Goal: Find specific fact: Find specific fact

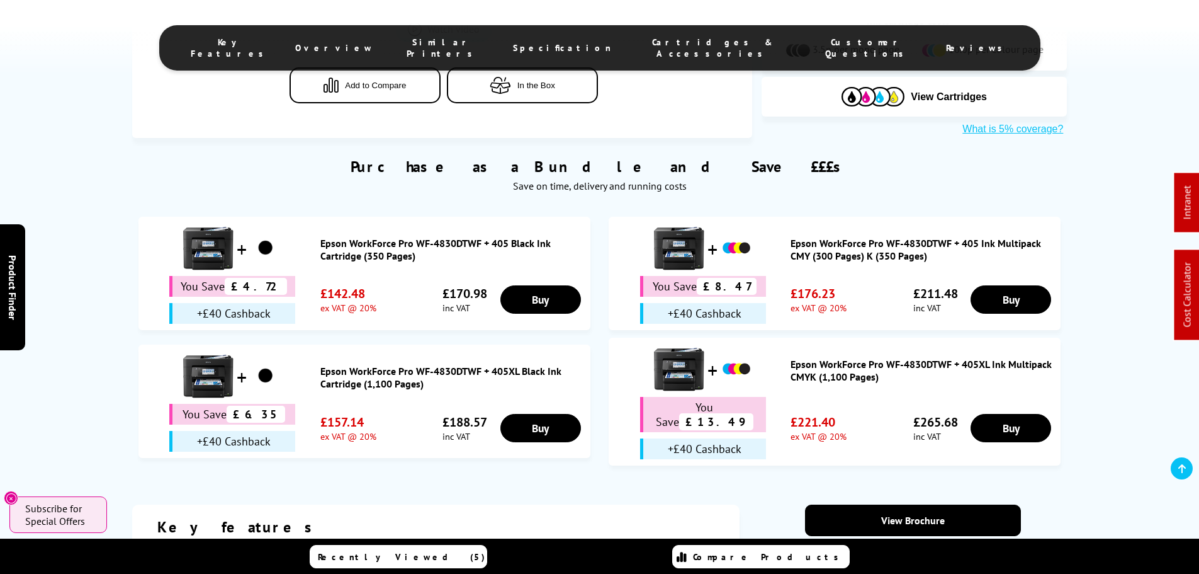
scroll to position [692, 0]
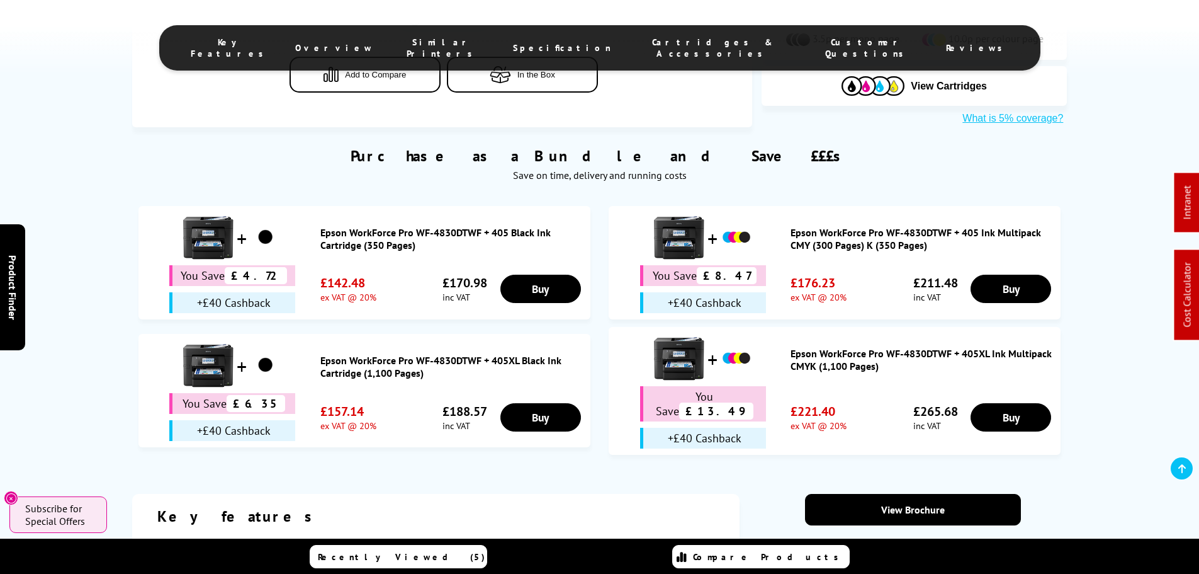
click at [661, 47] on span "Cartridges & Accessories" at bounding box center [712, 48] width 153 height 23
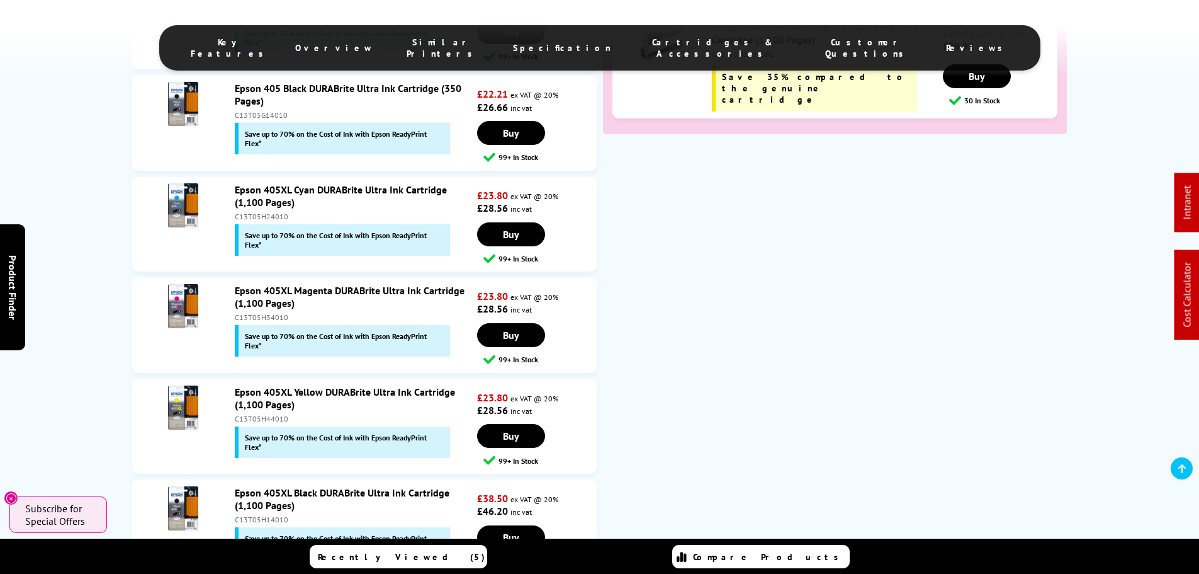
scroll to position [4654, 0]
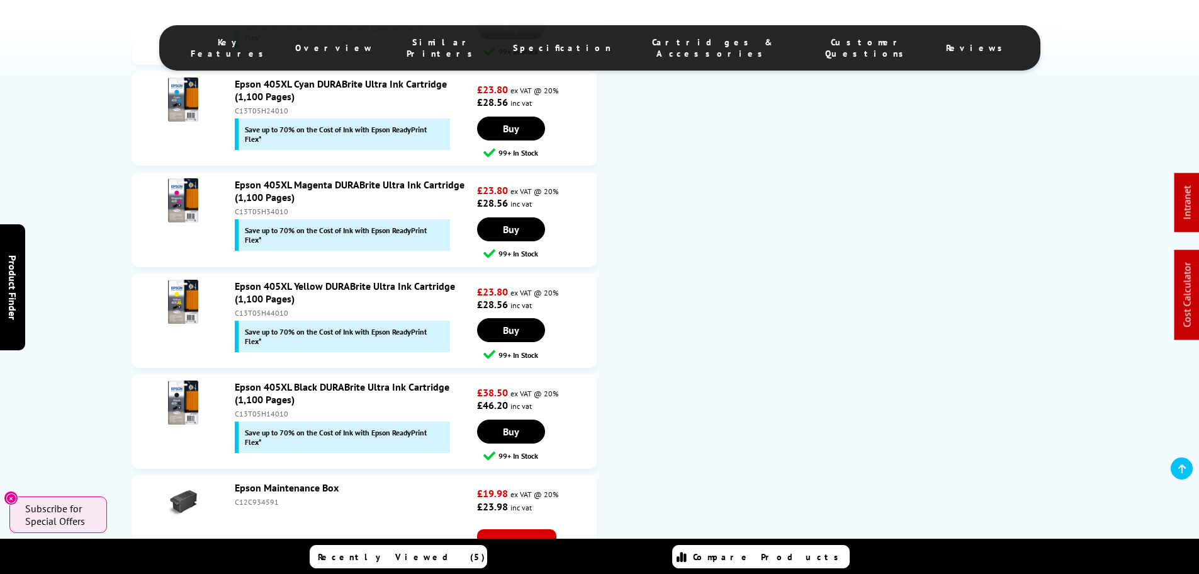
click at [257, 497] on div "C12C934591" at bounding box center [354, 501] width 239 height 9
copy div "C12C934591"
click at [295, 481] on link "Epson Maintenance Box" at bounding box center [287, 487] width 104 height 13
copy div "C12C934591"
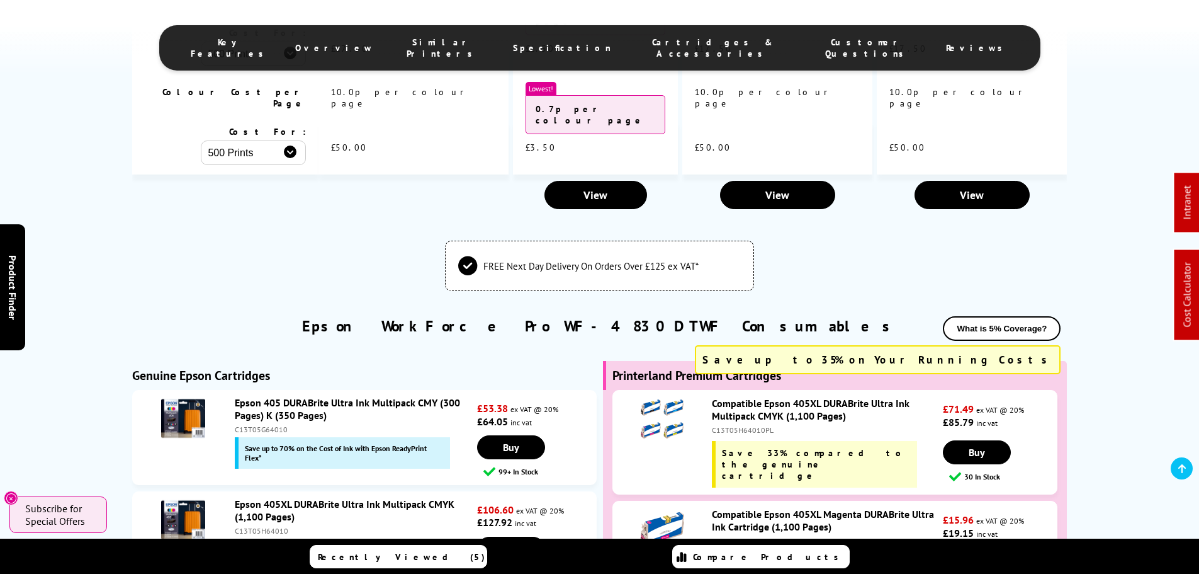
scroll to position [3646, 0]
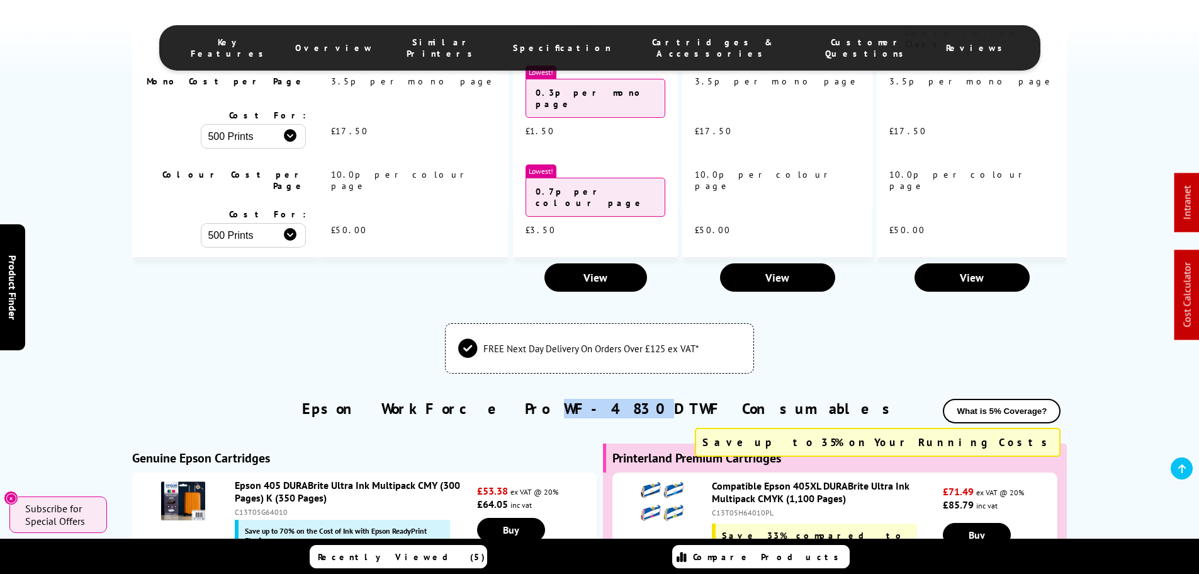
drag, startPoint x: 589, startPoint y: 286, endPoint x: 635, endPoint y: 293, distance: 47.2
copy link "WF-4830"
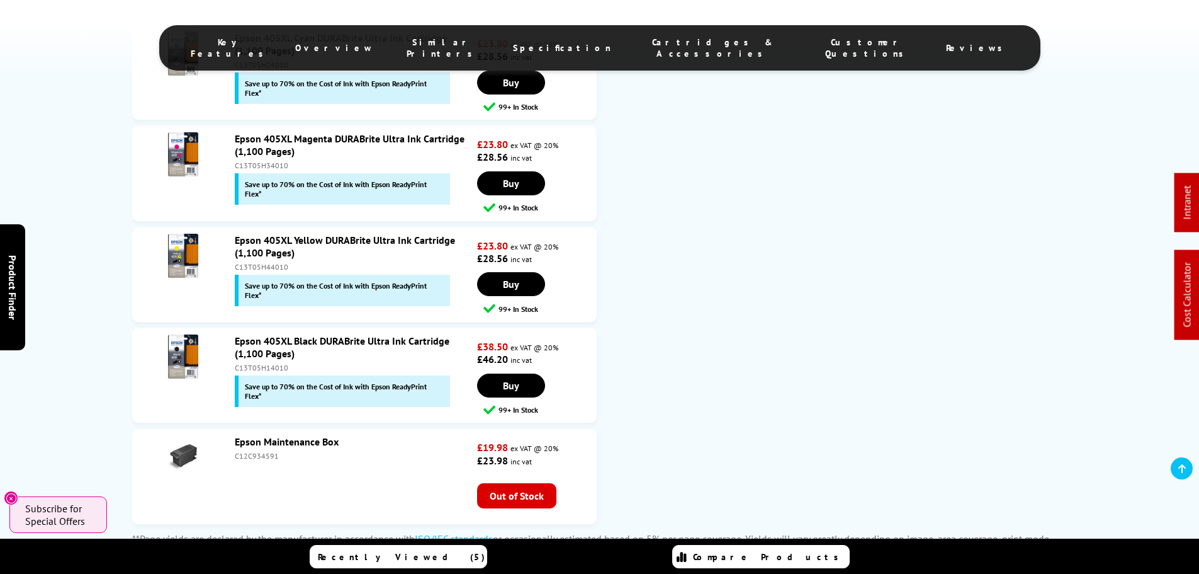
scroll to position [4717, 0]
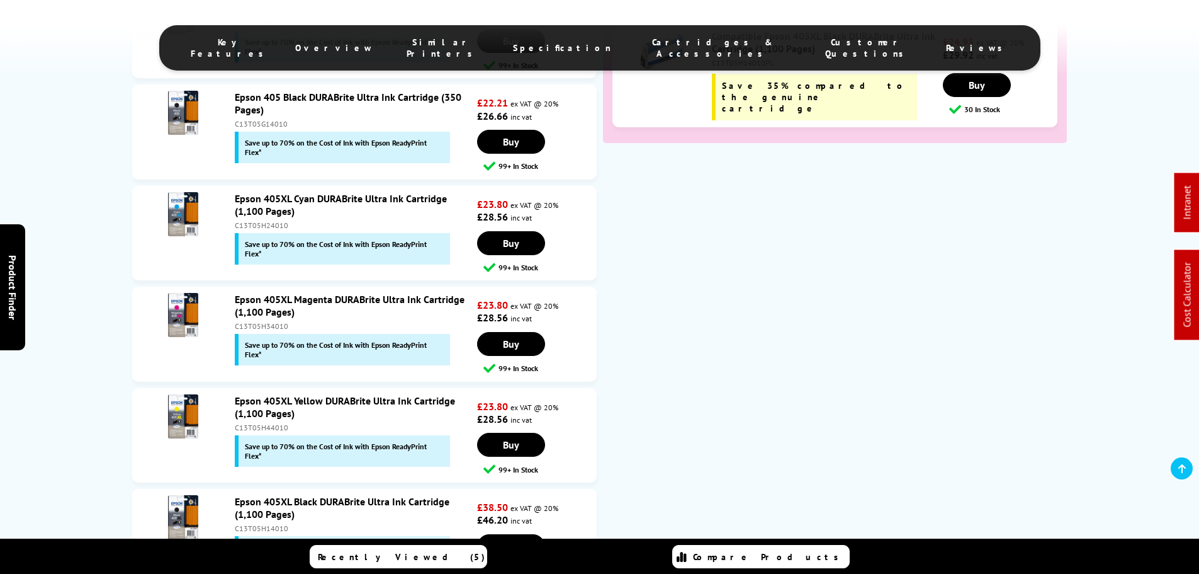
copy div "C13T671500"
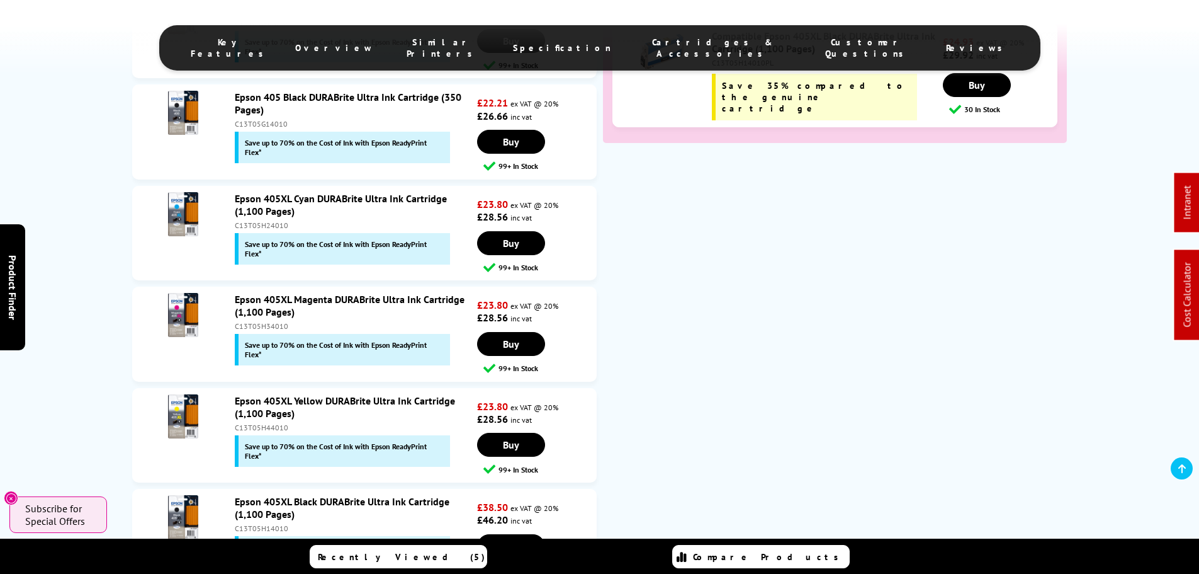
copy div "C13T671500"
